Goal: Navigation & Orientation: Find specific page/section

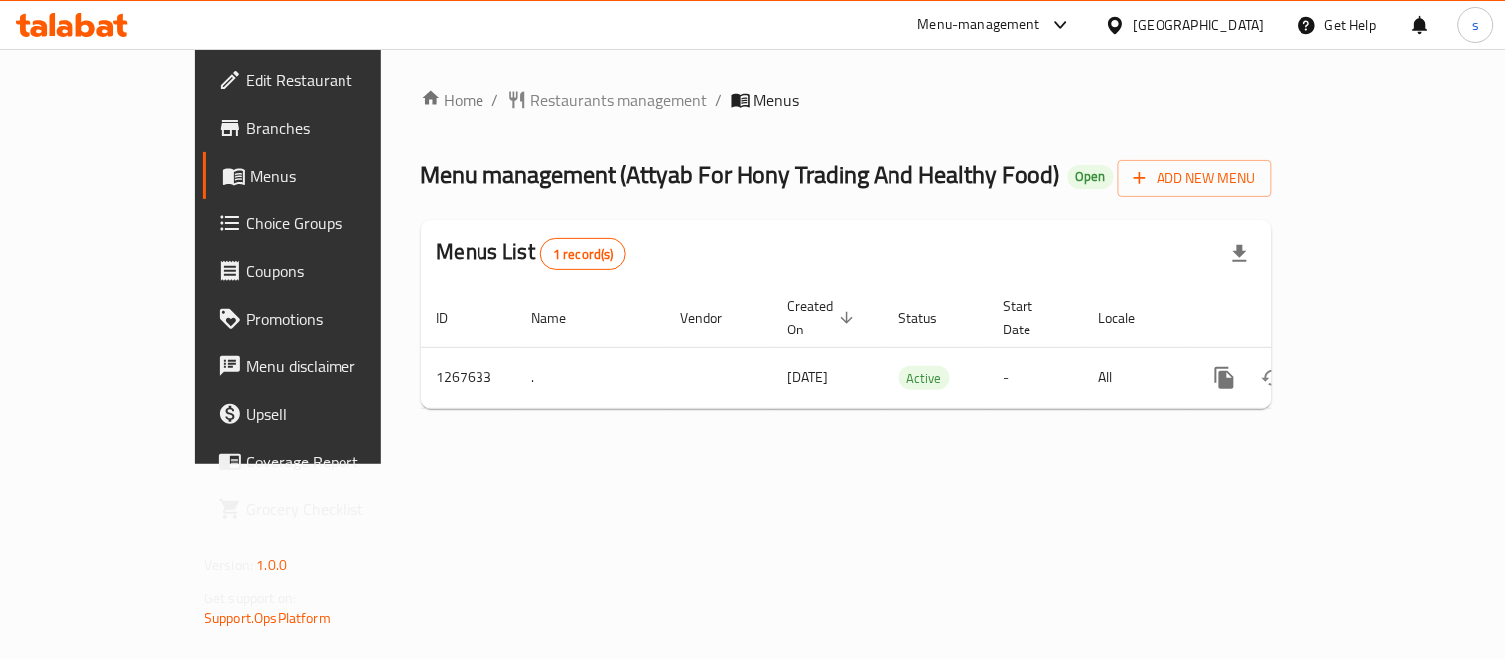
click at [1232, 18] on div "Qatar" at bounding box center [1199, 25] width 131 height 22
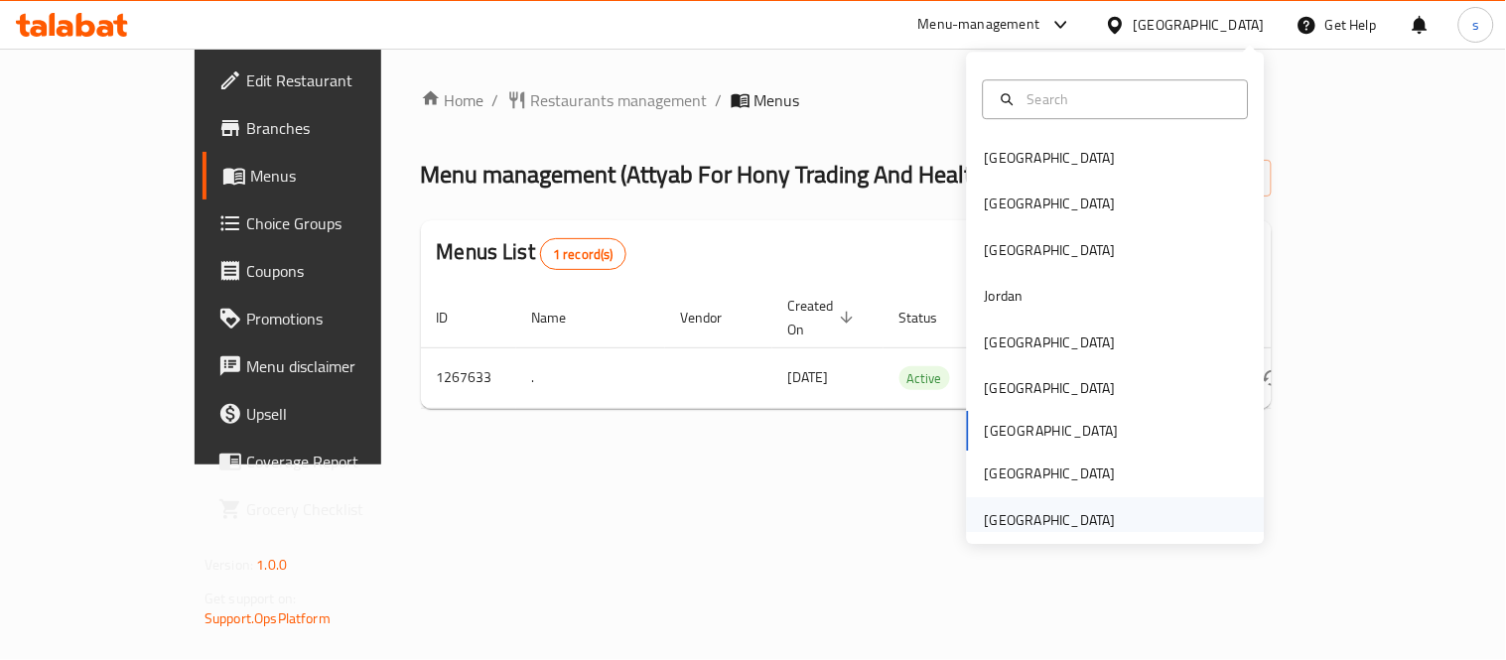
click at [1023, 509] on div "[GEOGRAPHIC_DATA]" at bounding box center [1050, 520] width 131 height 22
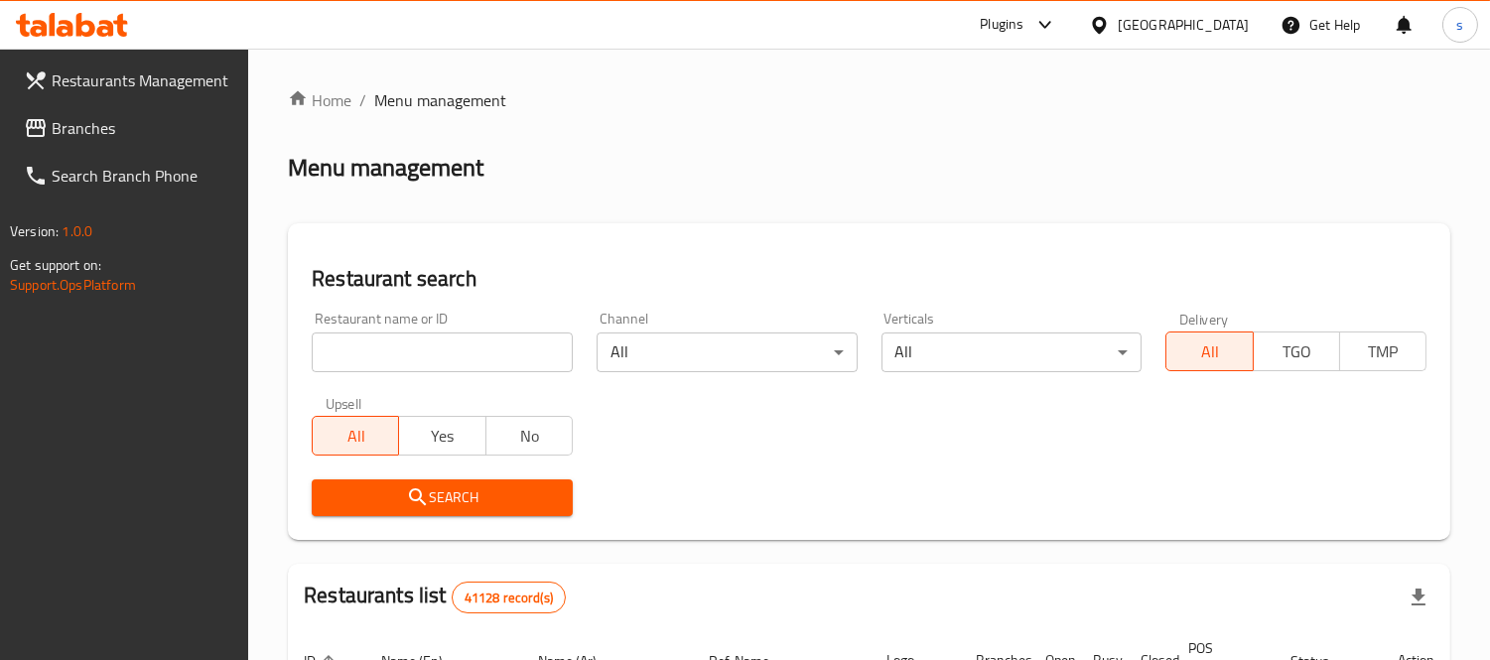
click at [56, 120] on span "Branches" at bounding box center [143, 128] width 182 height 24
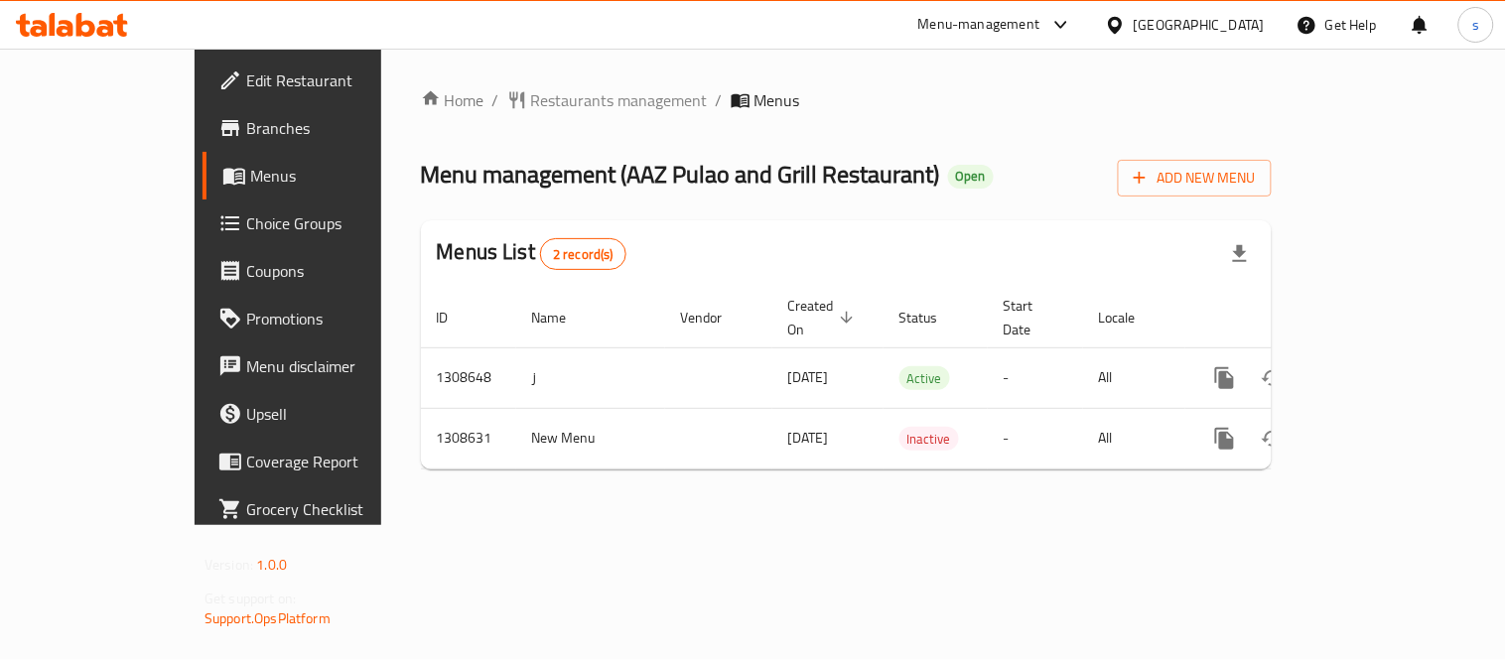
click at [1180, 24] on div "[GEOGRAPHIC_DATA]" at bounding box center [1199, 25] width 131 height 22
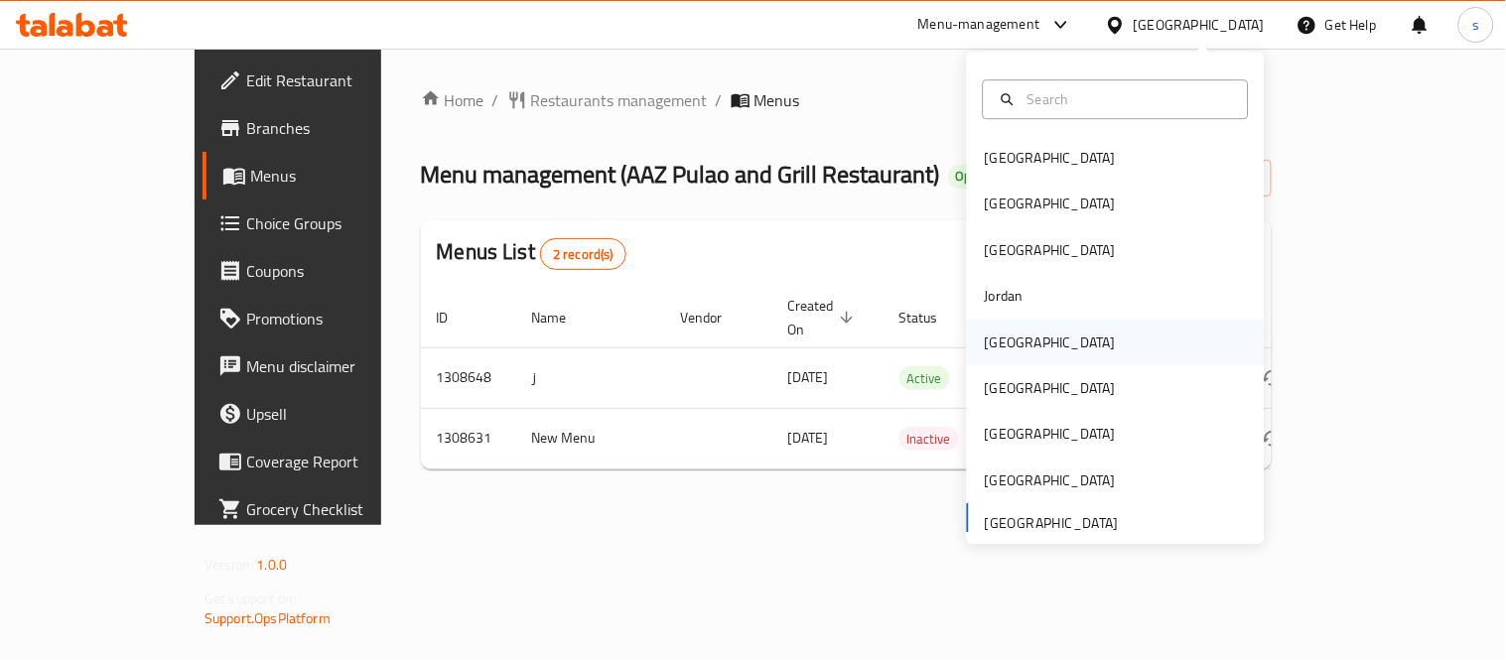
click at [989, 344] on div "[GEOGRAPHIC_DATA]" at bounding box center [1050, 343] width 131 height 22
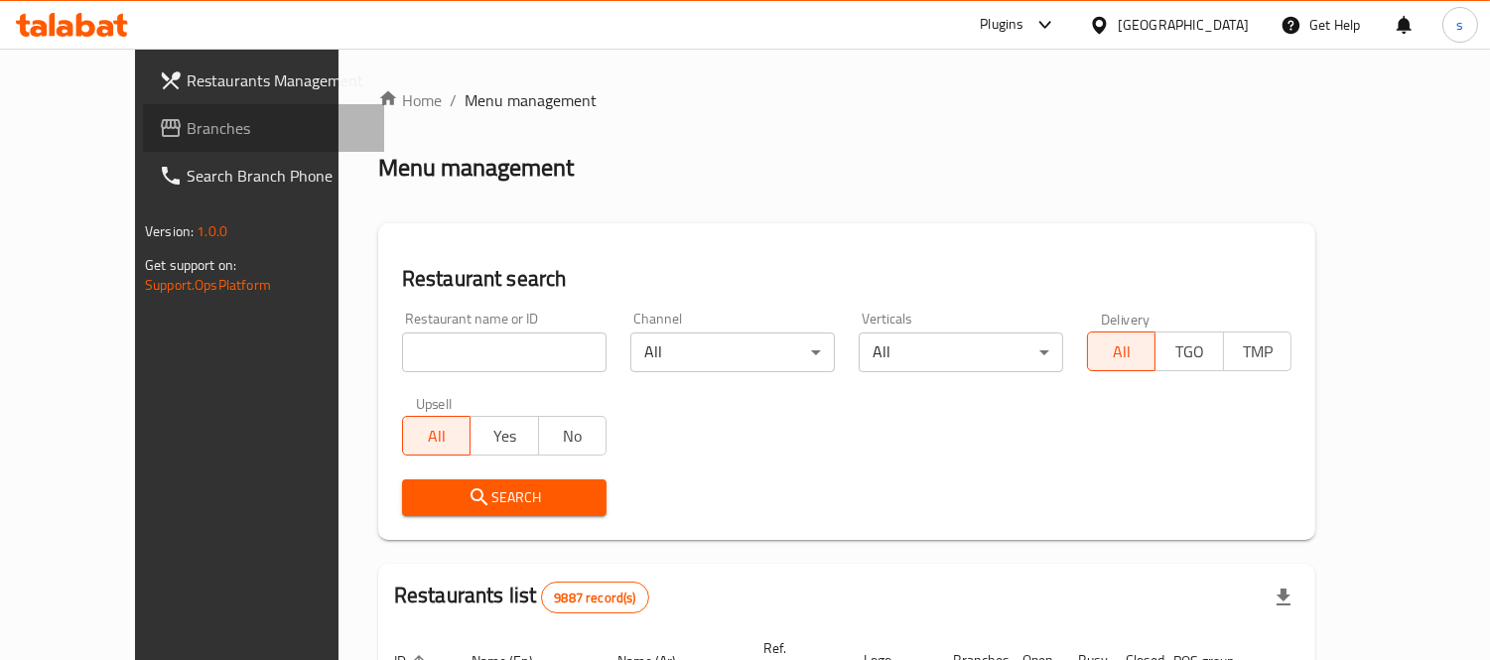
click at [187, 136] on span "Branches" at bounding box center [278, 128] width 182 height 24
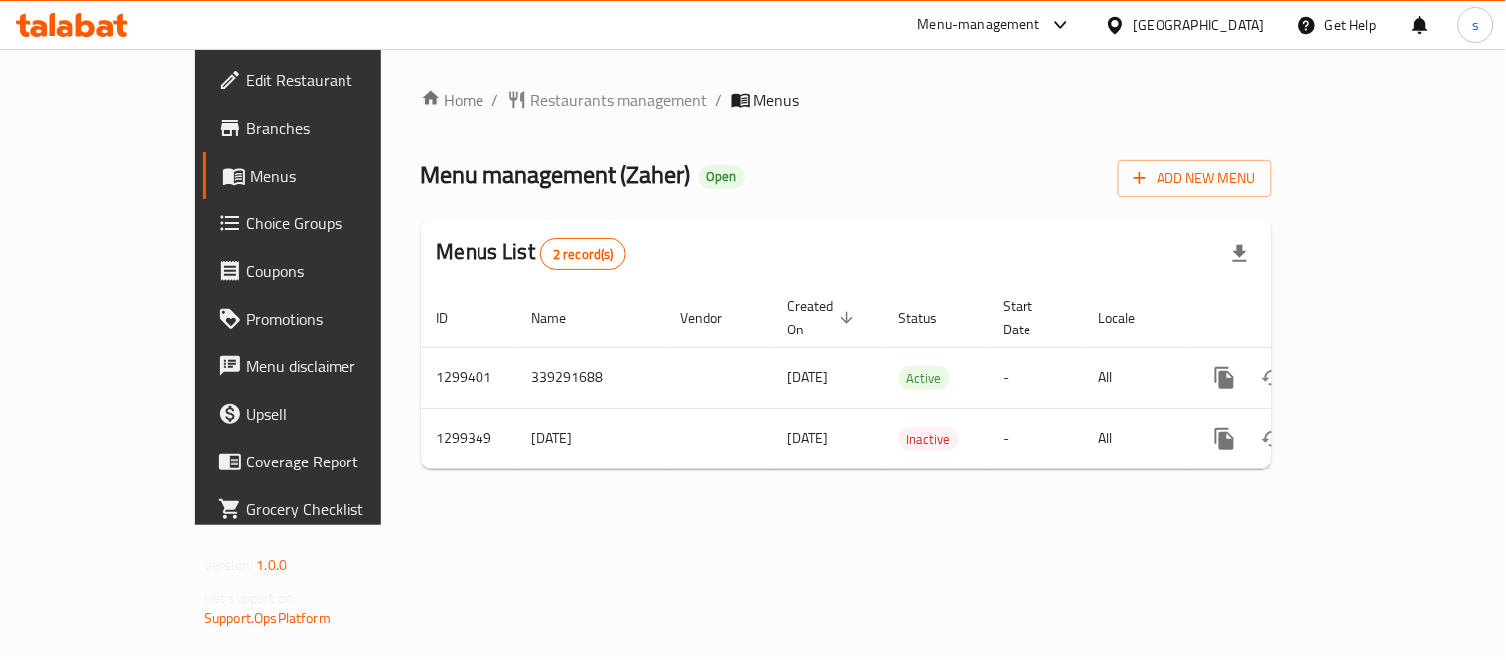
click at [1134, 14] on div at bounding box center [1119, 25] width 29 height 22
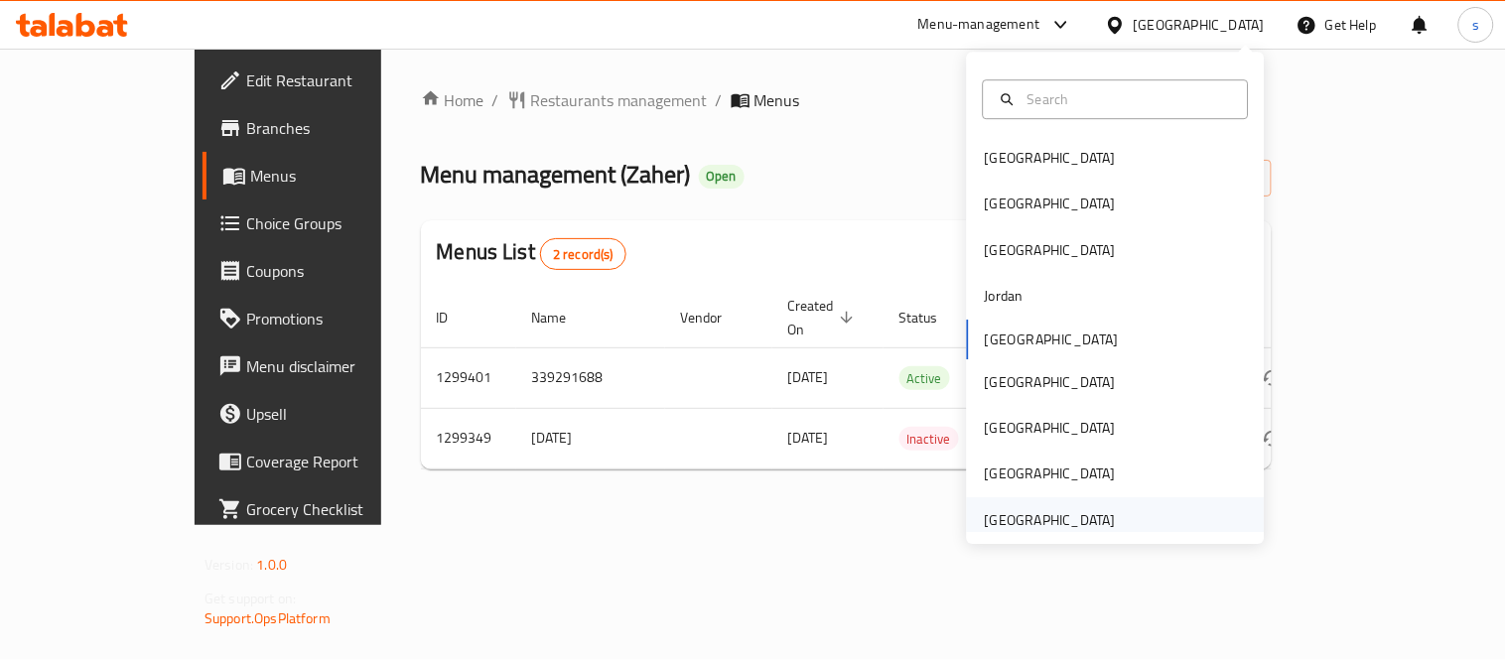
click at [1046, 520] on div "[GEOGRAPHIC_DATA]" at bounding box center [1050, 520] width 131 height 22
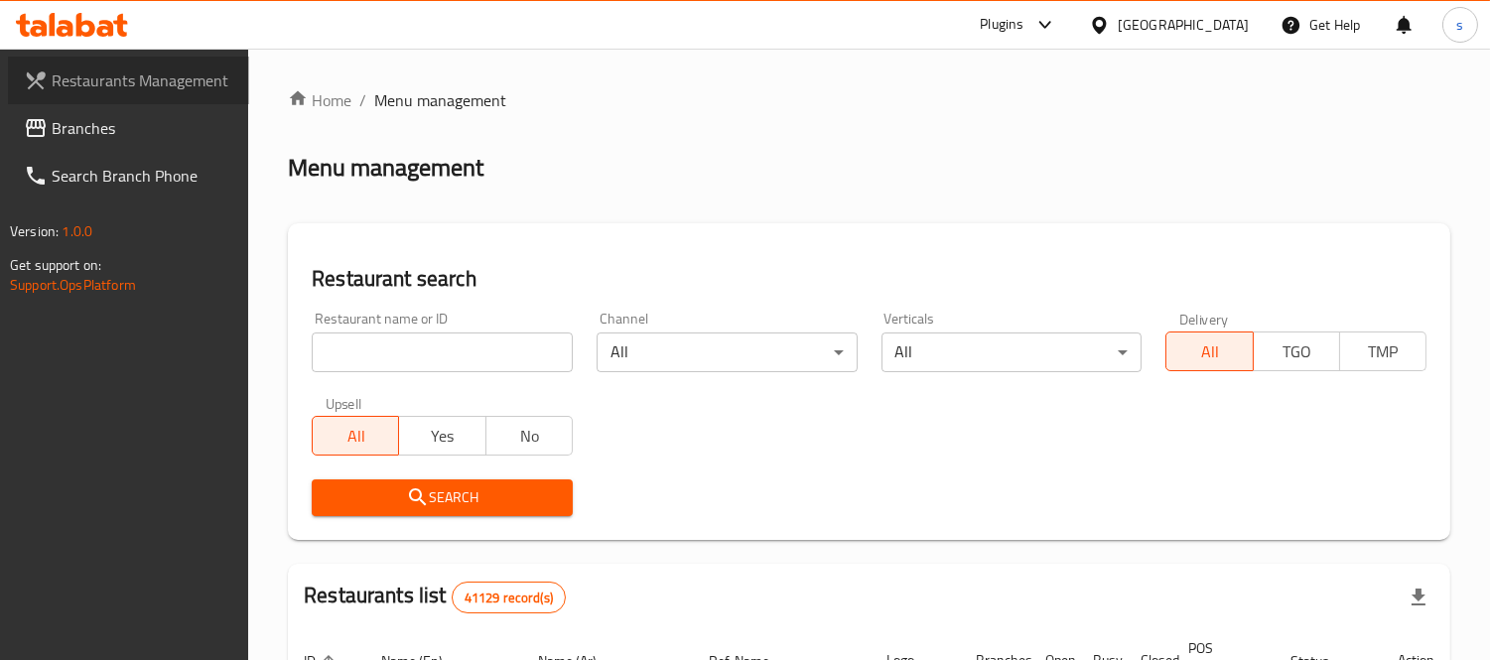
click at [72, 101] on link "Restaurants Management" at bounding box center [128, 81] width 241 height 48
